Goal: Browse casually

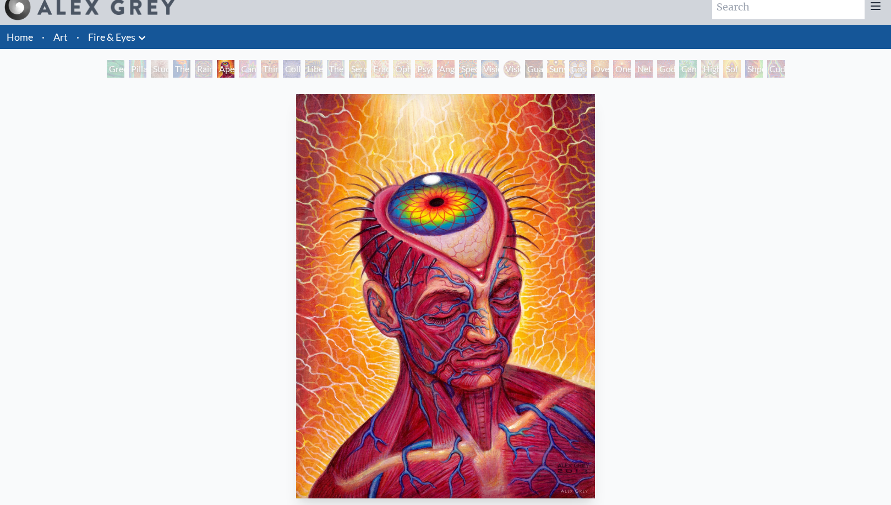
scroll to position [14, 0]
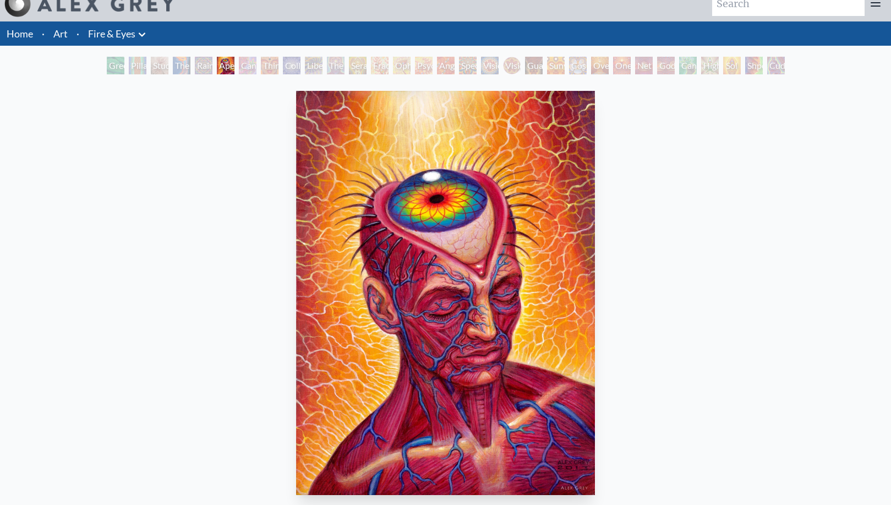
click at [20, 40] on li "Home" at bounding box center [18, 33] width 37 height 24
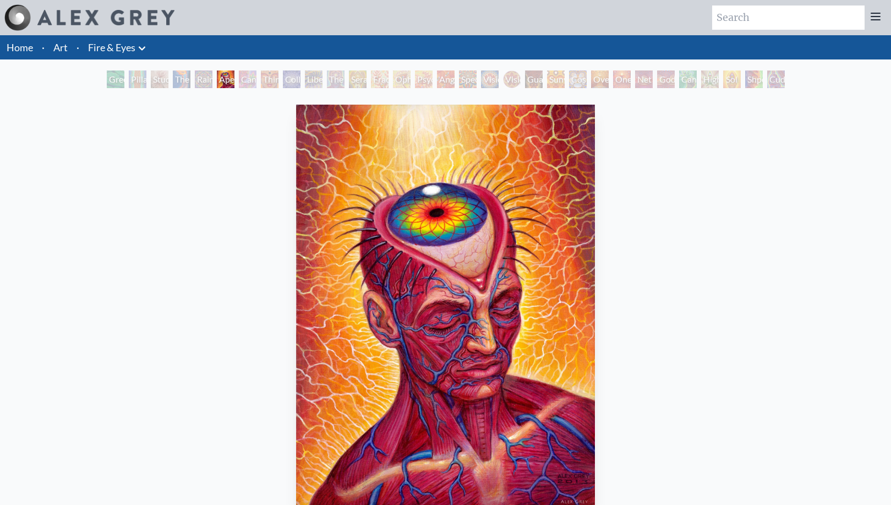
scroll to position [0, 0]
click at [67, 45] on link "Art" at bounding box center [60, 47] width 14 height 15
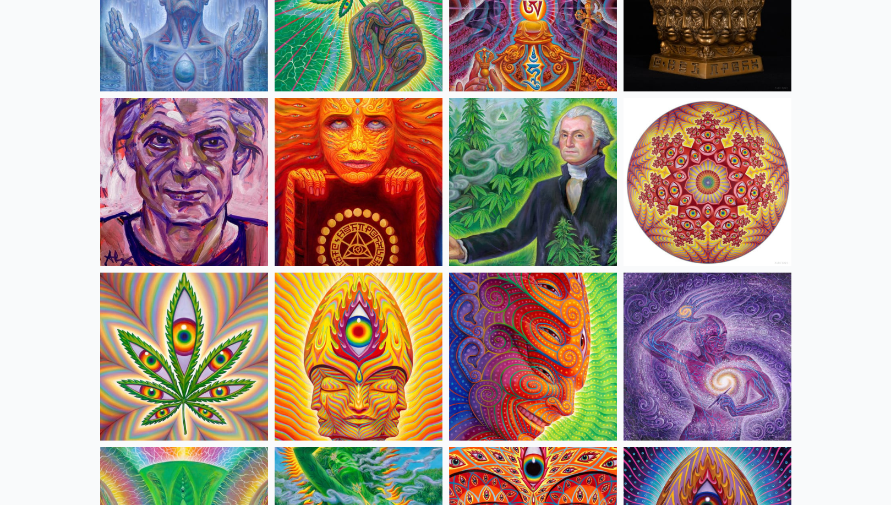
scroll to position [1754, 0]
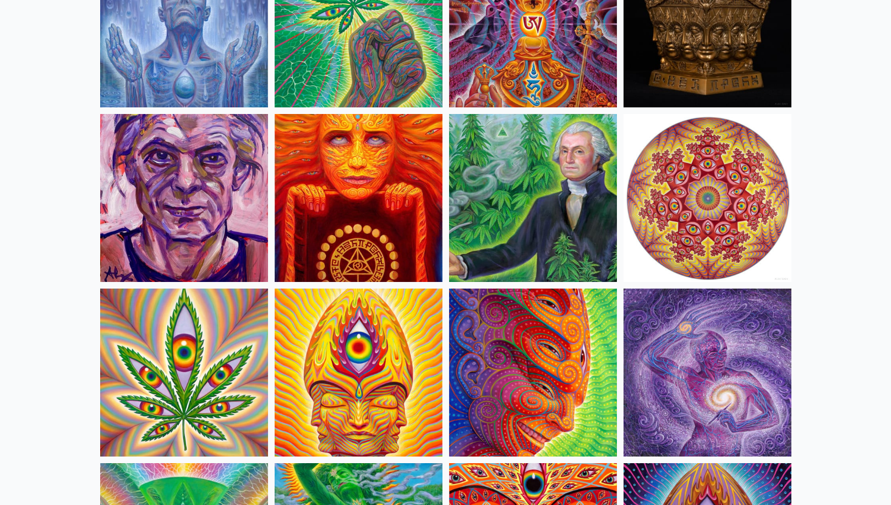
click at [515, 206] on img at bounding box center [533, 198] width 168 height 168
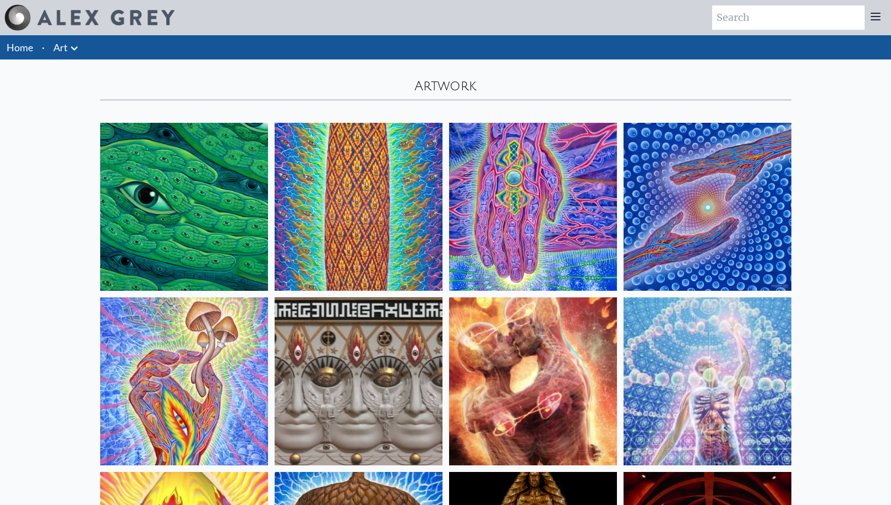
scroll to position [0, 0]
click at [69, 44] on icon at bounding box center [74, 48] width 13 height 13
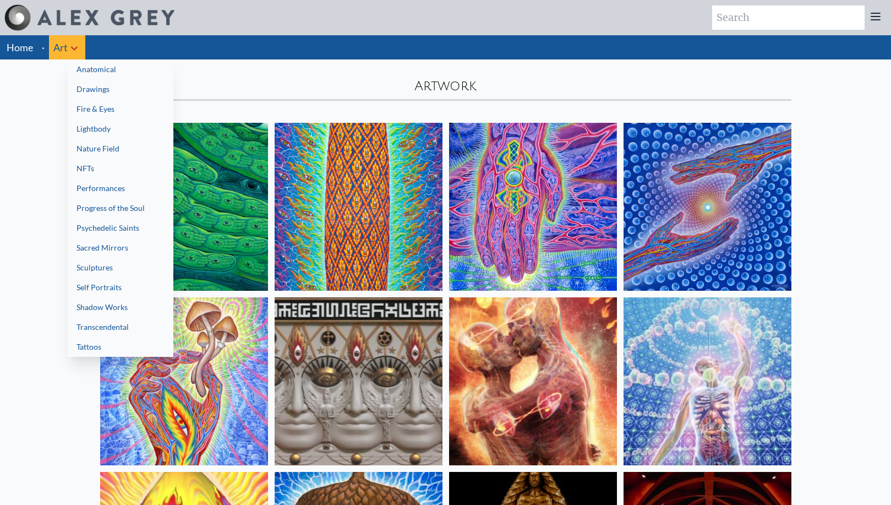
click at [358, 79] on div at bounding box center [445, 252] width 891 height 505
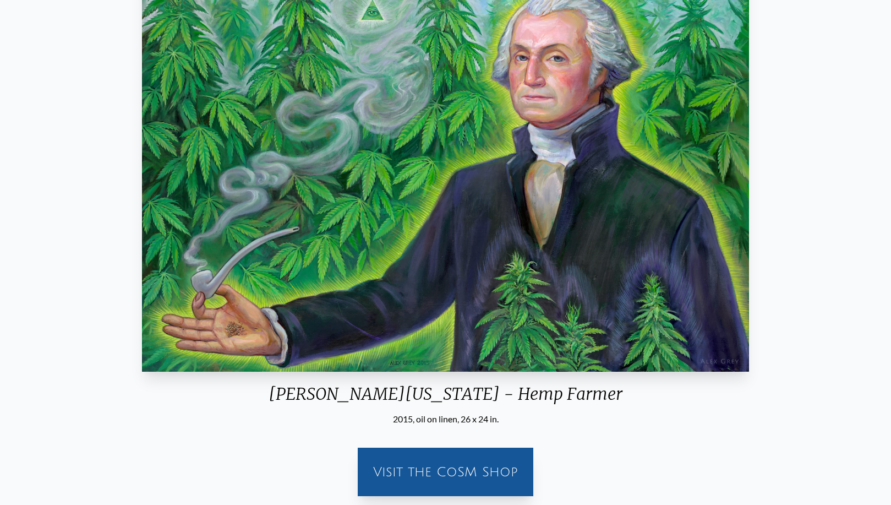
scroll to position [151, 0]
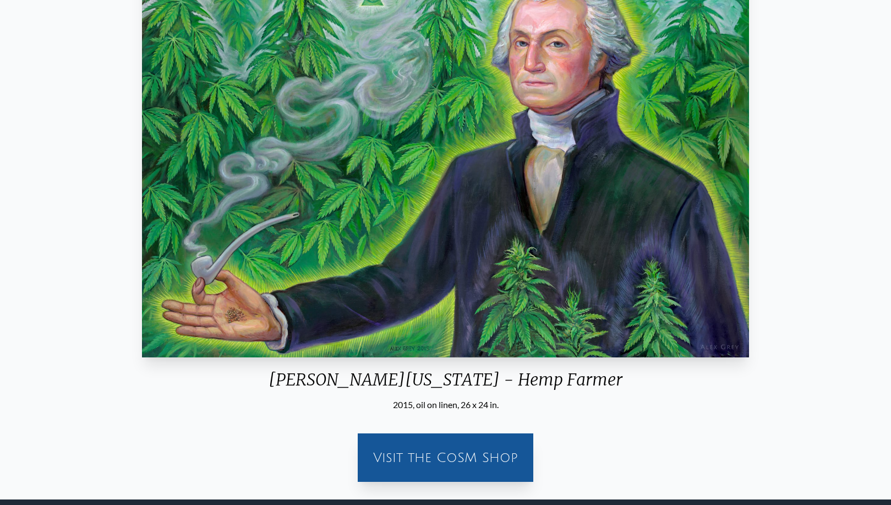
click at [65, 286] on div "George Washington - Hemp Farmer 2015, oil on linen, 26 x 24 in. Visit the CoSM …" at bounding box center [446, 220] width 874 height 542
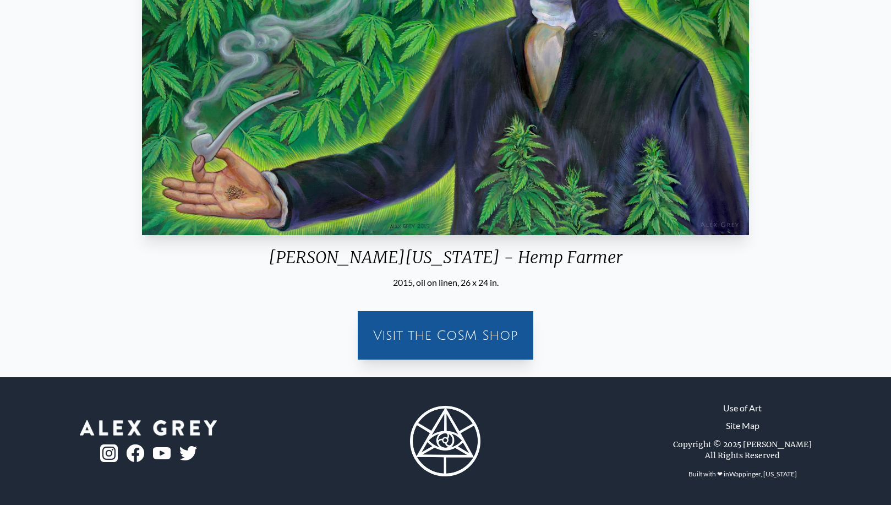
scroll to position [273, 0]
